Goal: Transaction & Acquisition: Purchase product/service

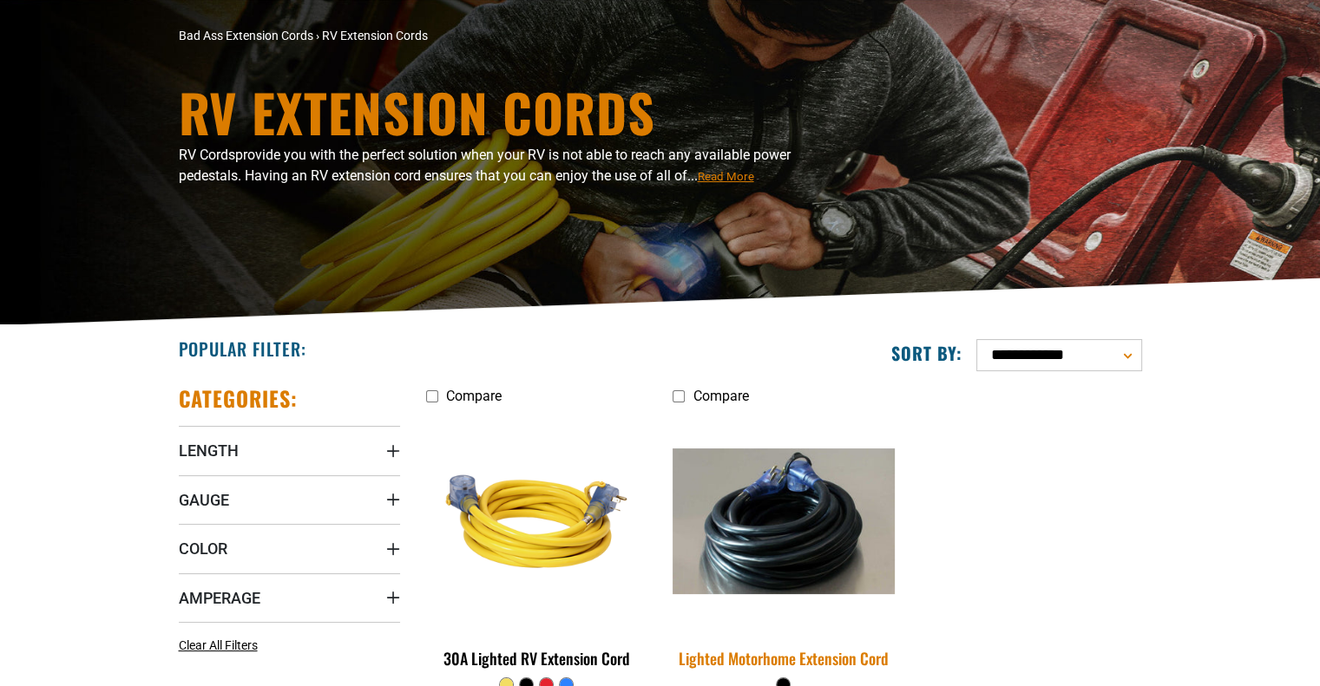
scroll to position [347, 0]
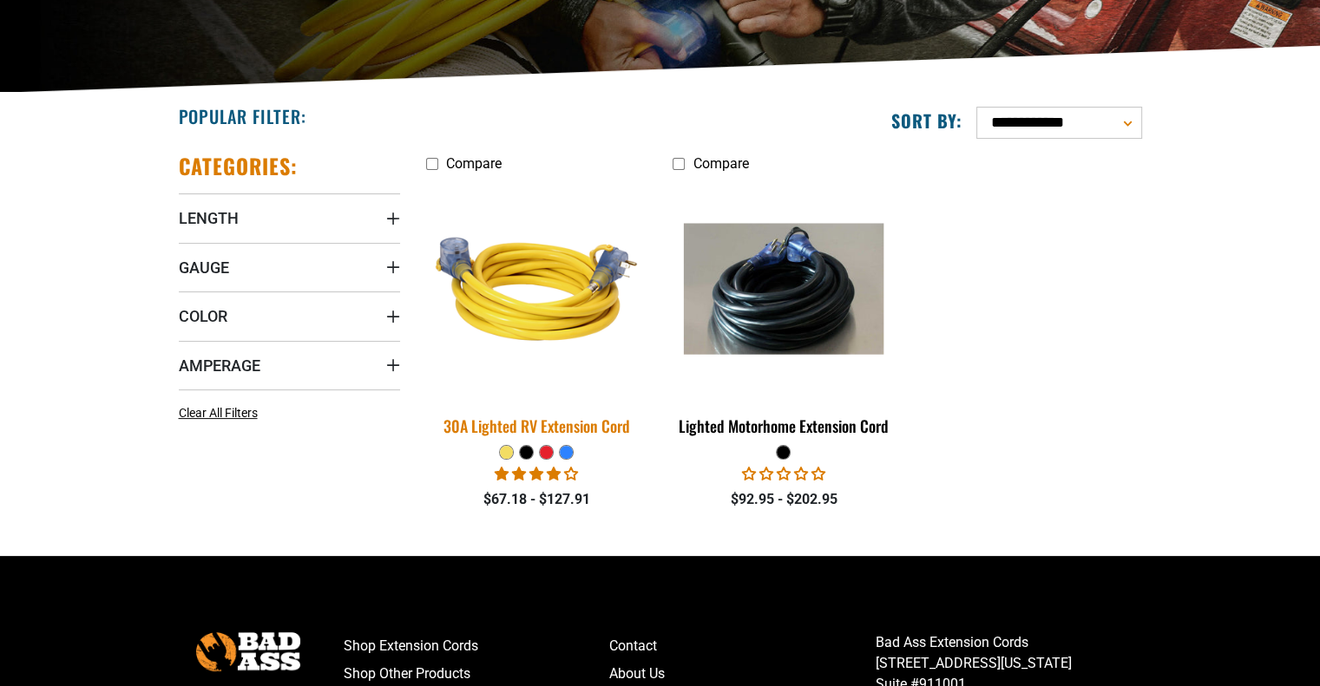
click at [535, 329] on img at bounding box center [536, 289] width 243 height 222
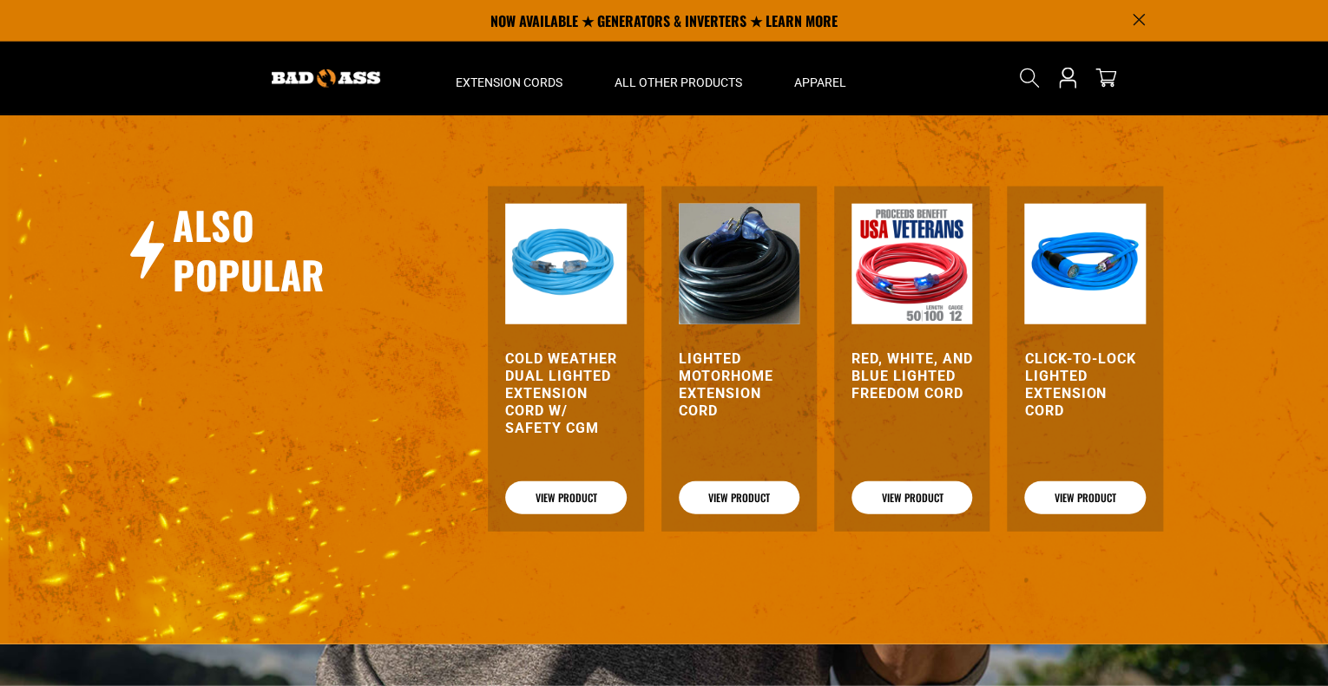
scroll to position [2082, 0]
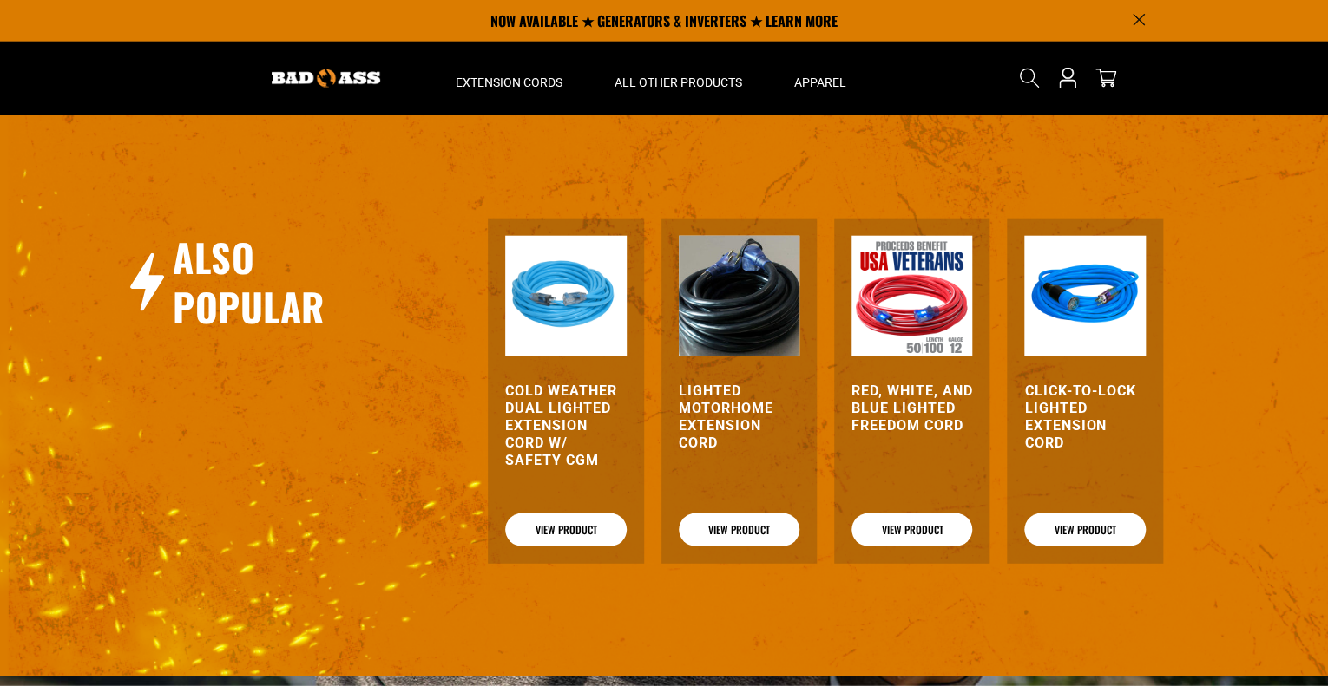
click at [708, 383] on h3 "Lighted Motorhome Extension Cord" at bounding box center [739, 417] width 121 height 69
